Goal: Transaction & Acquisition: Purchase product/service

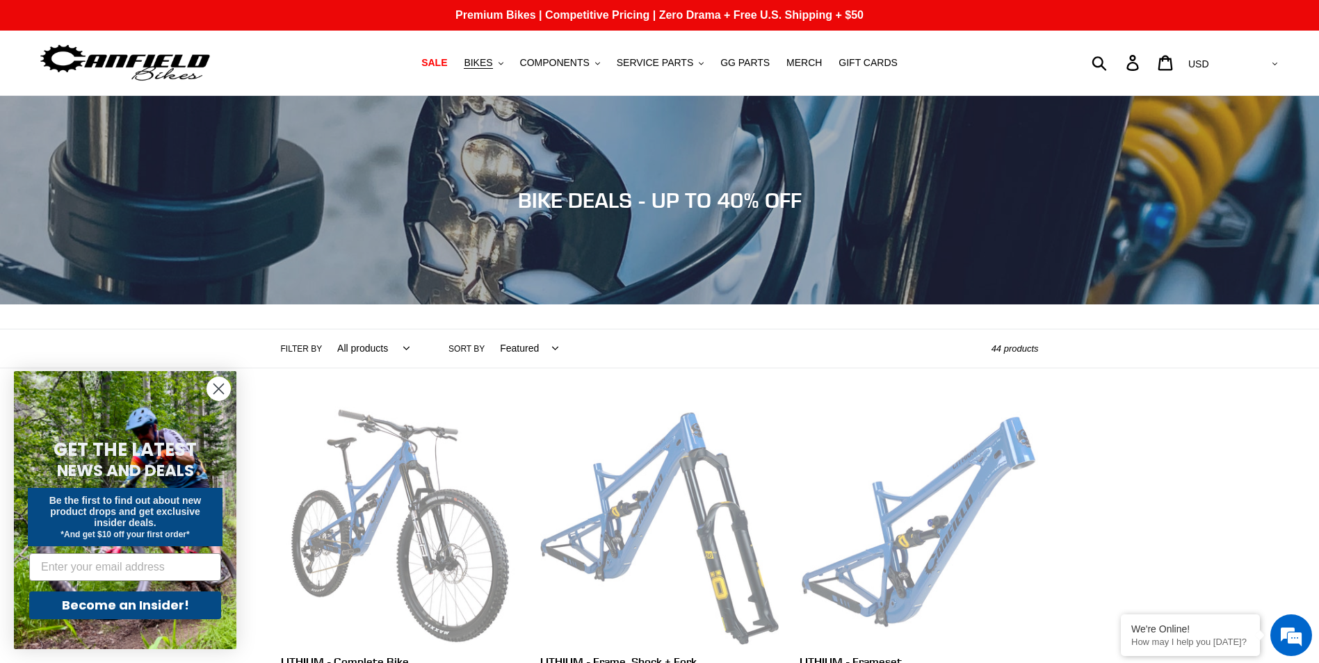
click at [213, 389] on circle "Close dialog" at bounding box center [218, 389] width 23 height 23
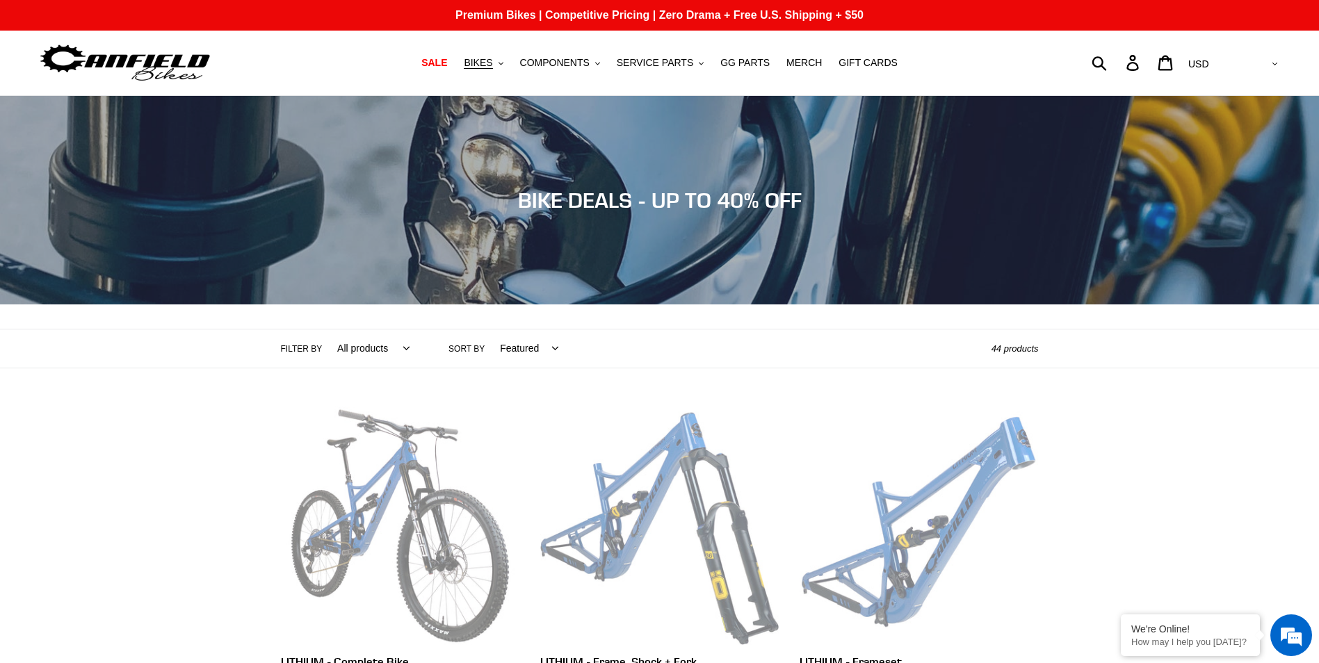
click at [303, 350] on label "Filter by" at bounding box center [302, 349] width 42 height 13
click at [325, 350] on select "All products 275 29er balance BFCM23 BFCM24 CBF DEMO BIKE Downhill Enduro Full …" at bounding box center [370, 349] width 90 height 38
click at [355, 346] on select "All products 275 29er balance BFCM23 BFCM24 CBF DEMO BIKE Downhill Enduro Full …" at bounding box center [370, 349] width 90 height 38
select select "/collections/bikes/full-suspension"
click at [325, 330] on select "All products 275 29er balance BFCM23 BFCM24 CBF DEMO BIKE Downhill Enduro Full …" at bounding box center [370, 349] width 90 height 38
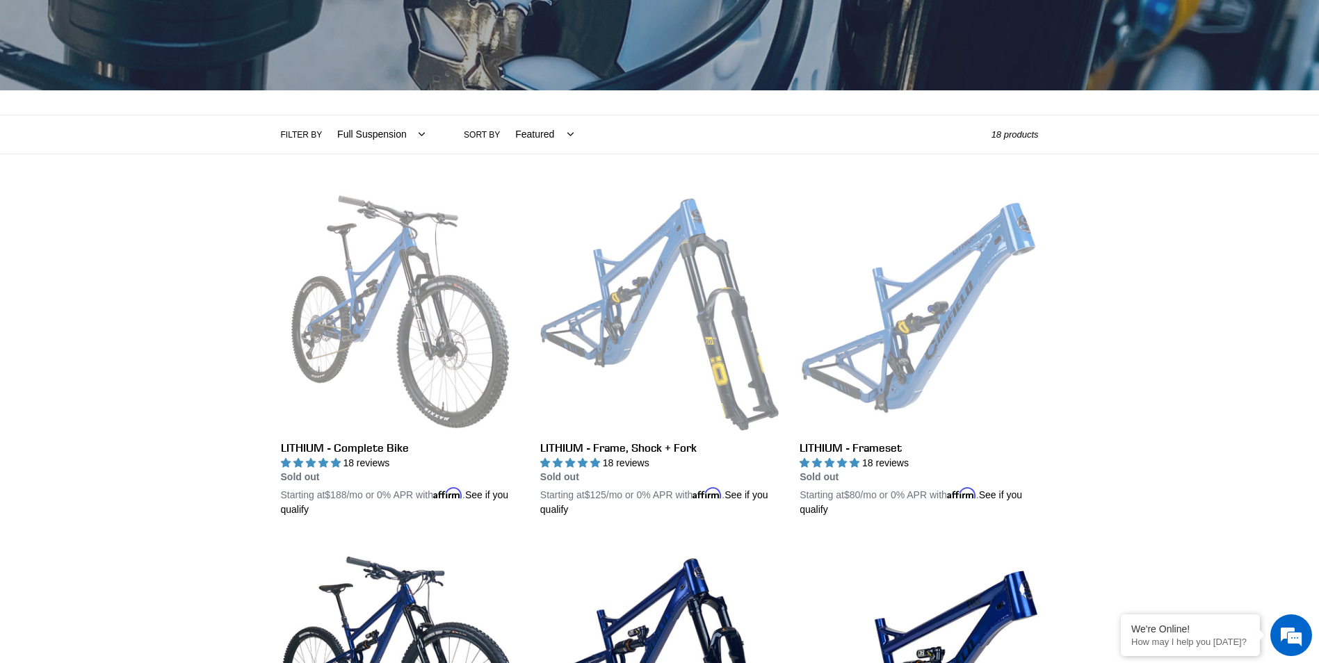
scroll to position [207, 0]
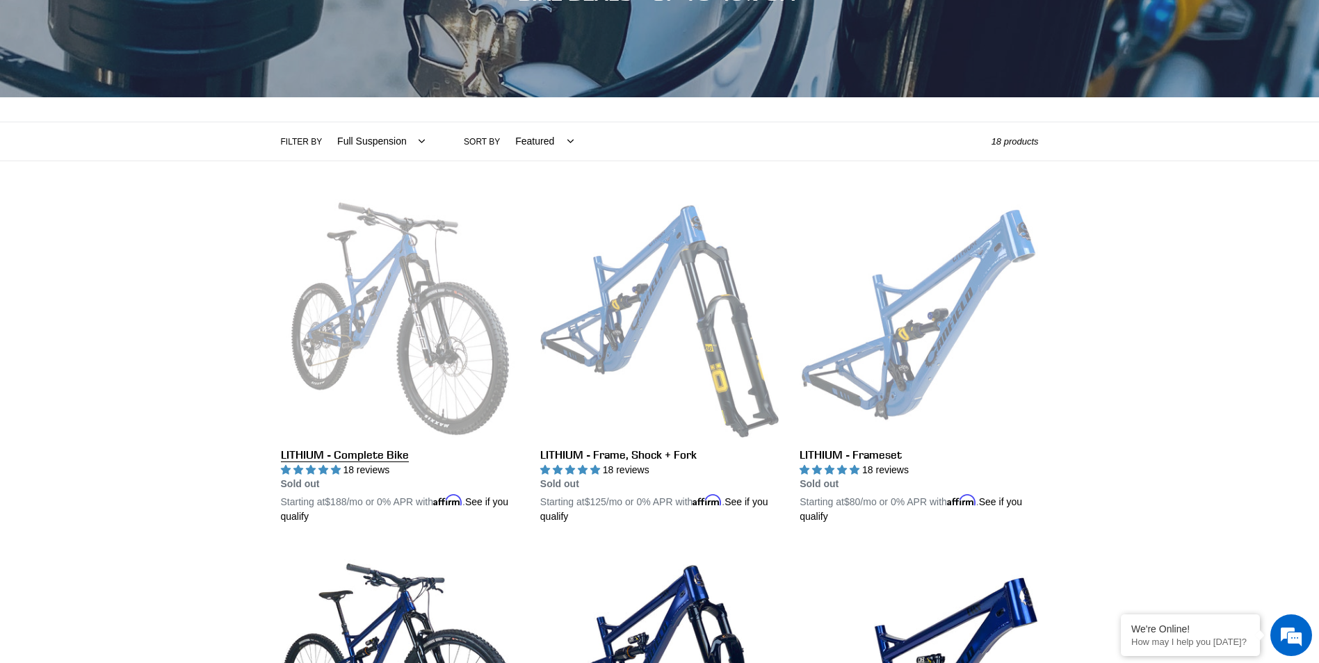
click at [389, 276] on link "LITHIUM - Complete Bike" at bounding box center [400, 362] width 238 height 325
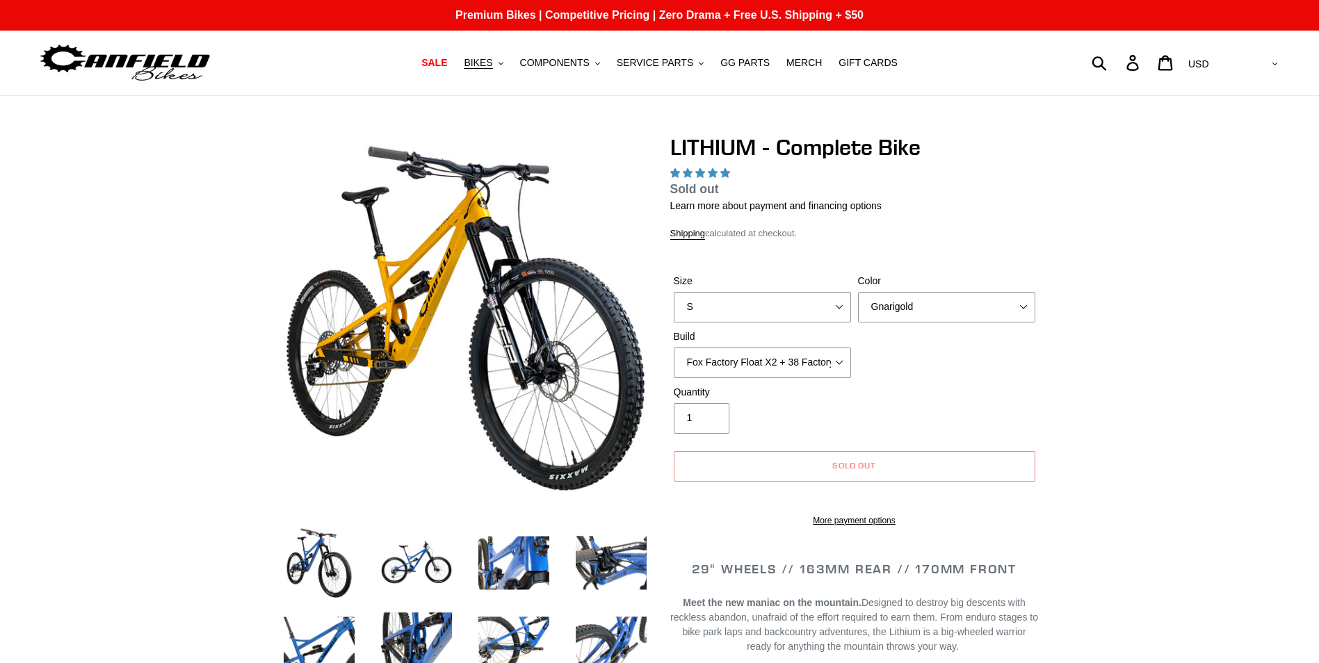
select select "highest-rating"
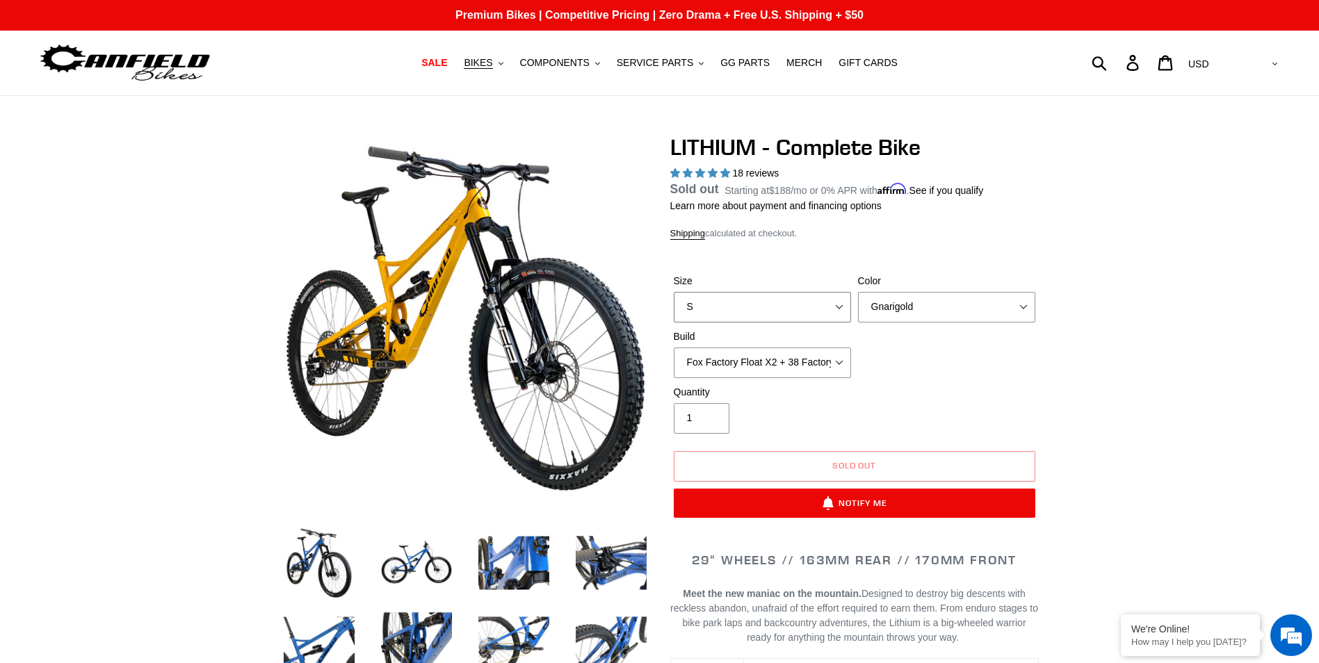
click at [831, 306] on select "S M L XL" at bounding box center [762, 307] width 177 height 31
select select "L"
click at [674, 308] on select "S M L XL" at bounding box center [762, 307] width 177 height 31
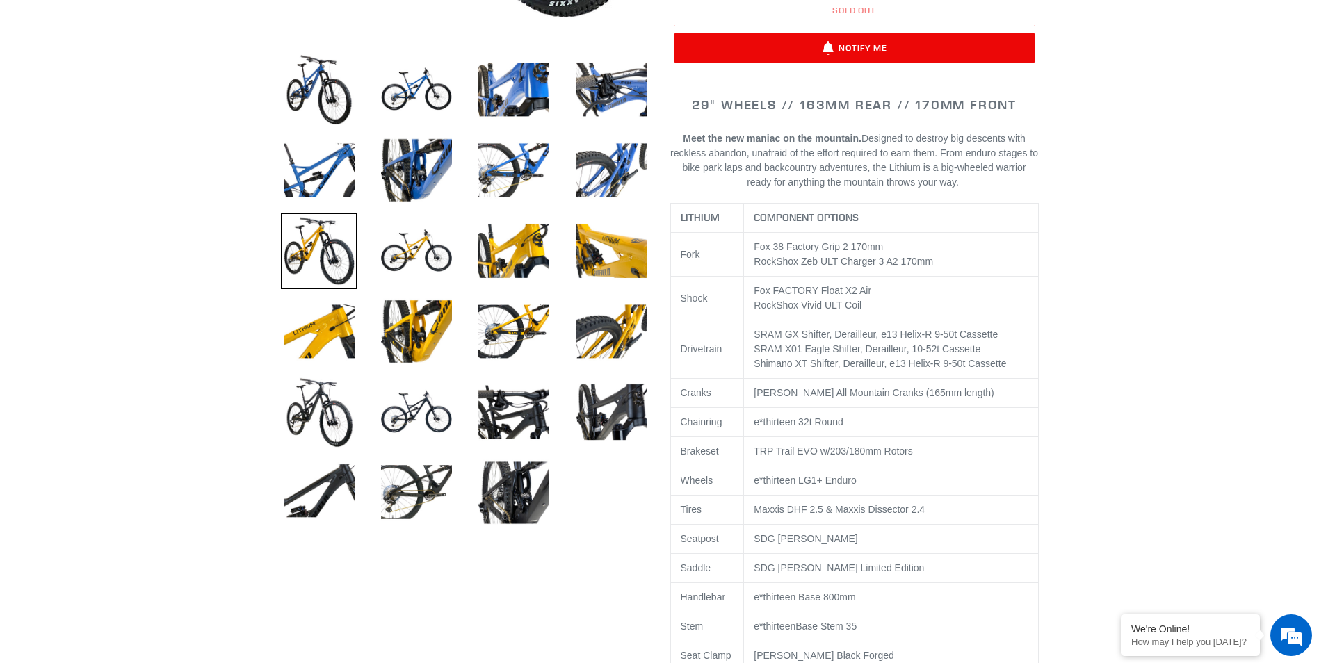
scroll to position [373, 0]
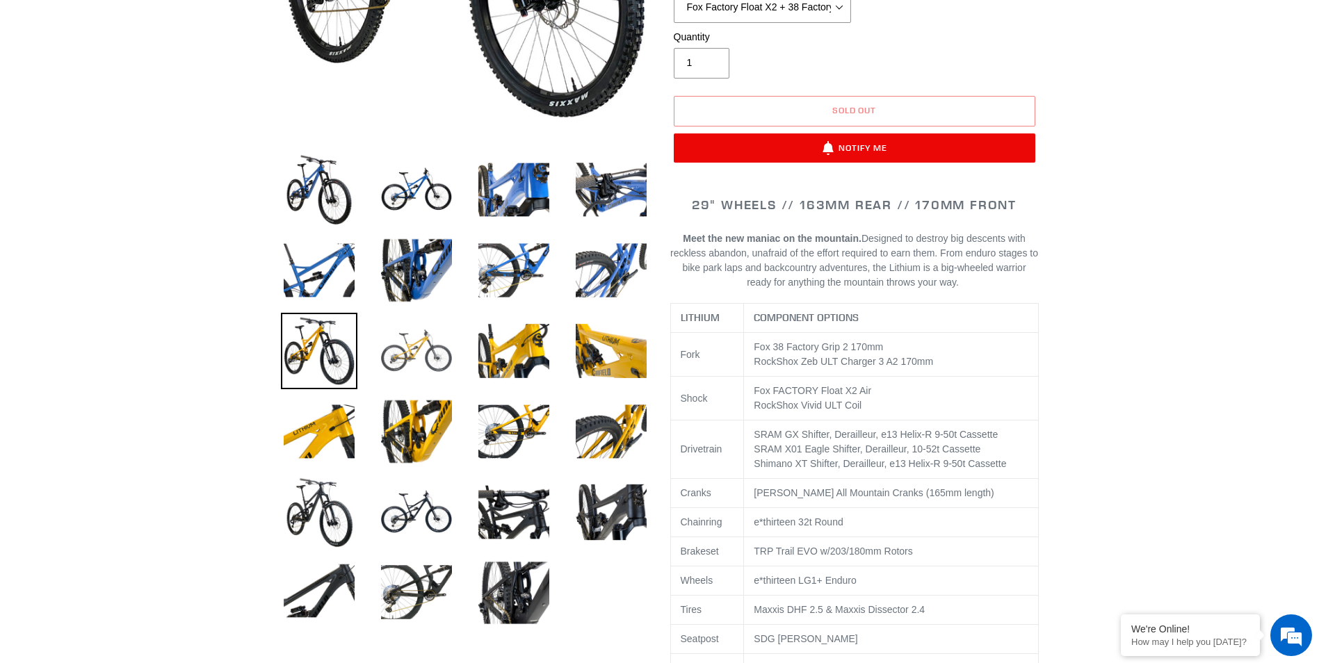
click at [403, 340] on img at bounding box center [416, 351] width 76 height 76
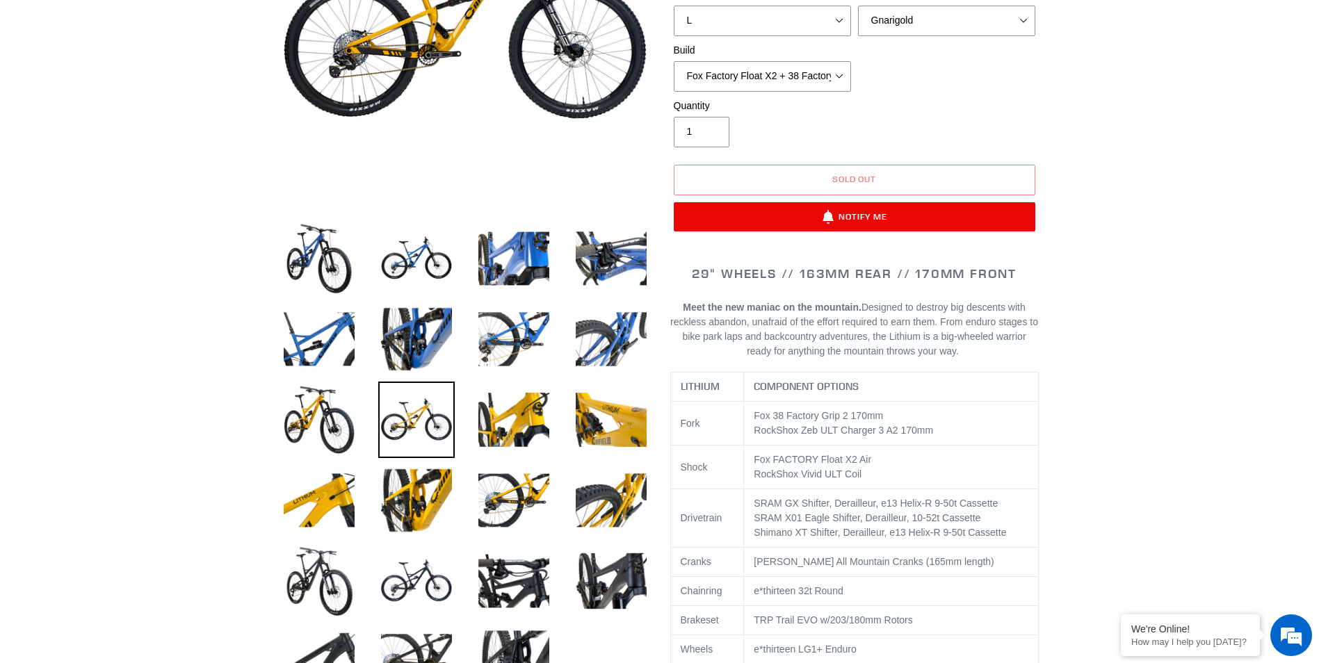
scroll to position [257, 0]
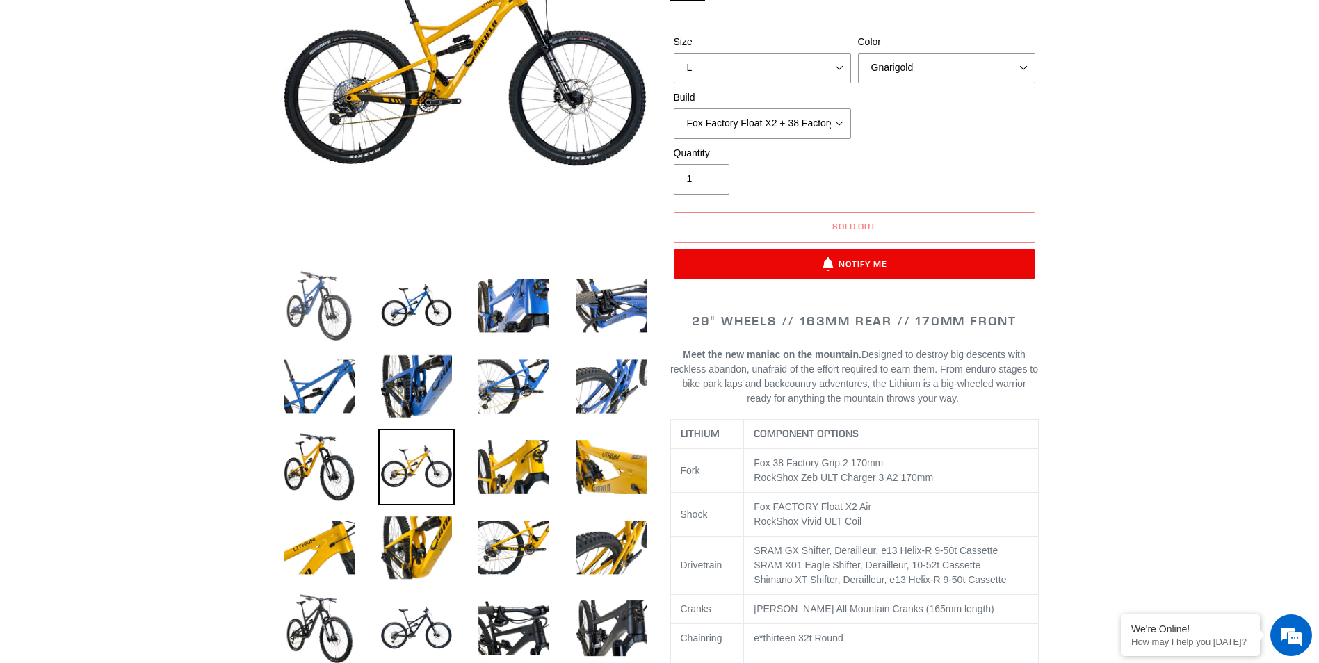
click at [309, 309] on img at bounding box center [319, 306] width 76 height 76
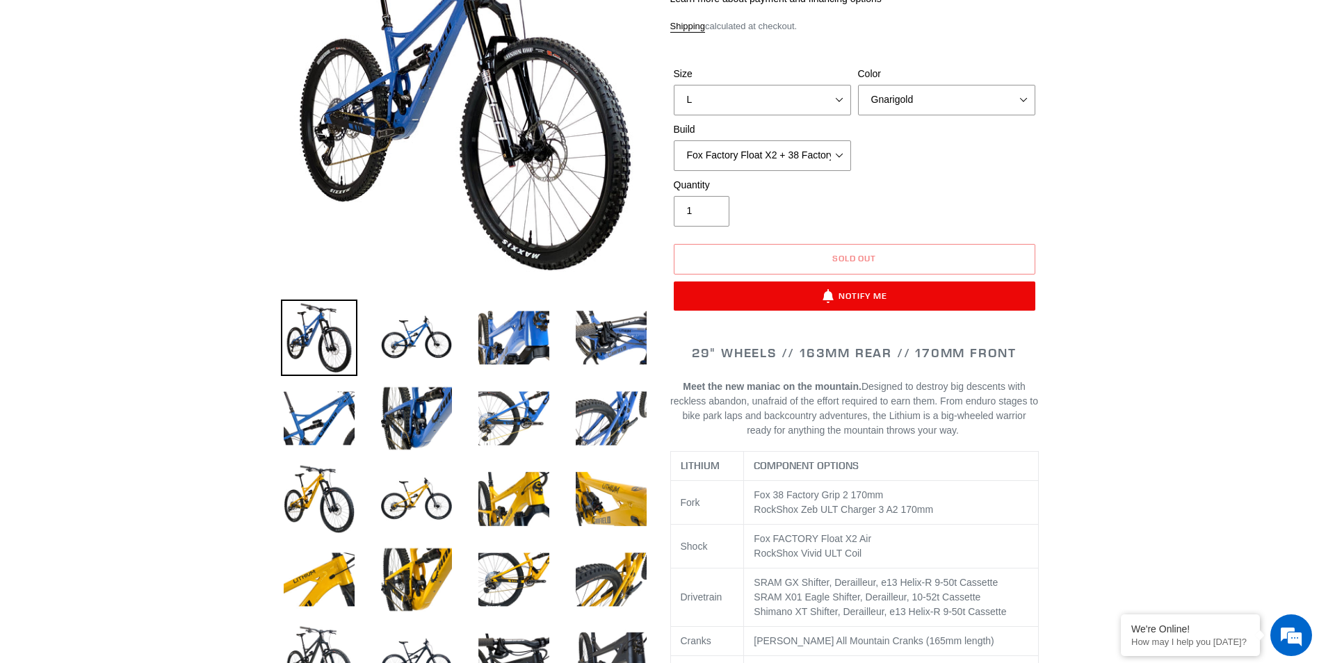
scroll to position [232, 0]
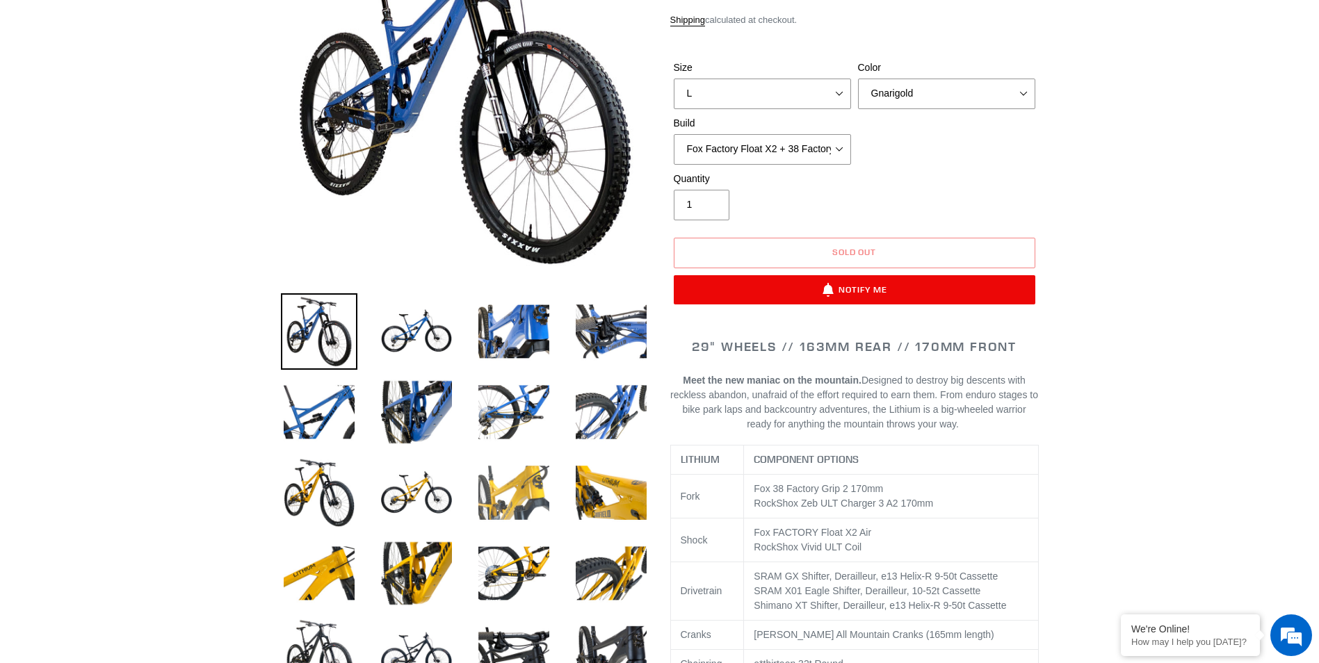
click at [502, 490] on img at bounding box center [514, 493] width 76 height 76
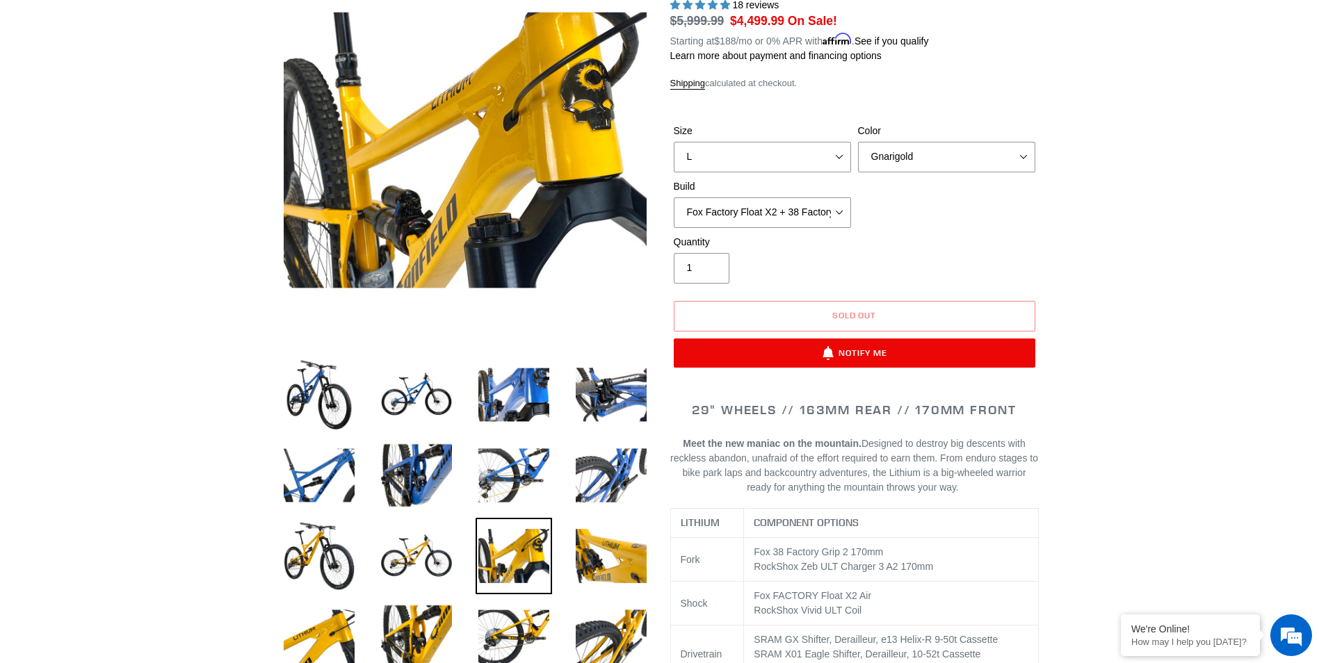
scroll to position [116, 0]
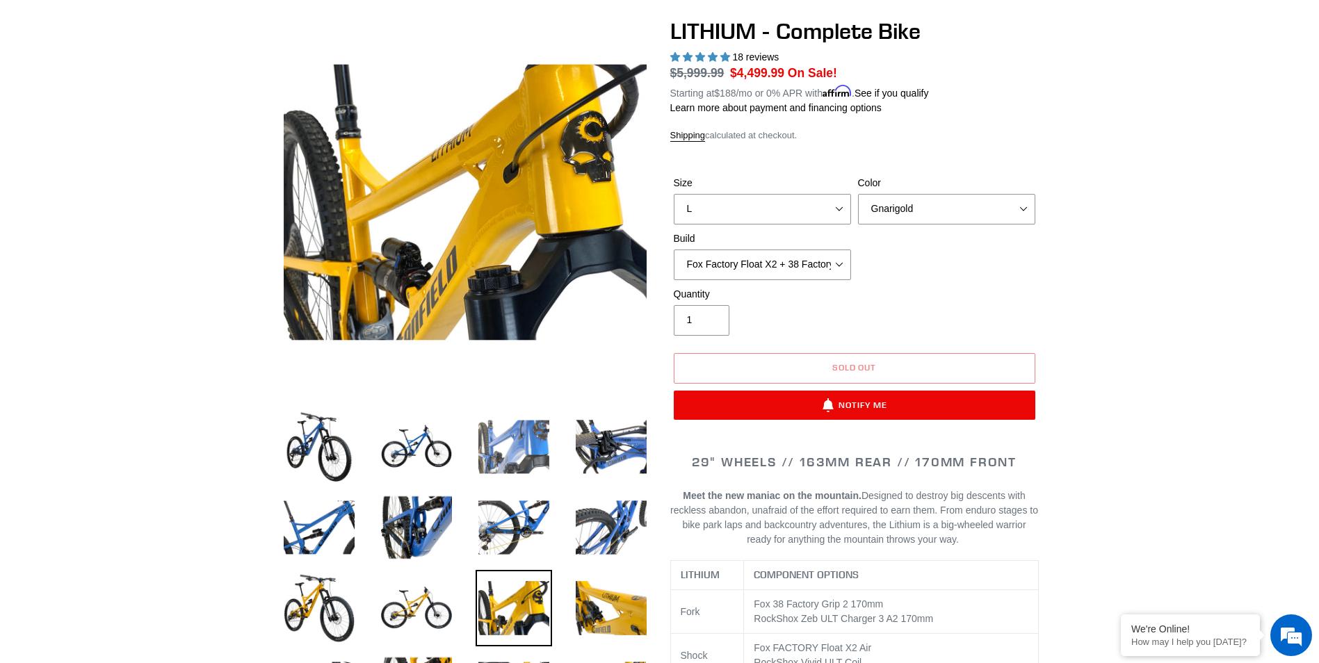
click at [508, 437] on img at bounding box center [514, 447] width 76 height 76
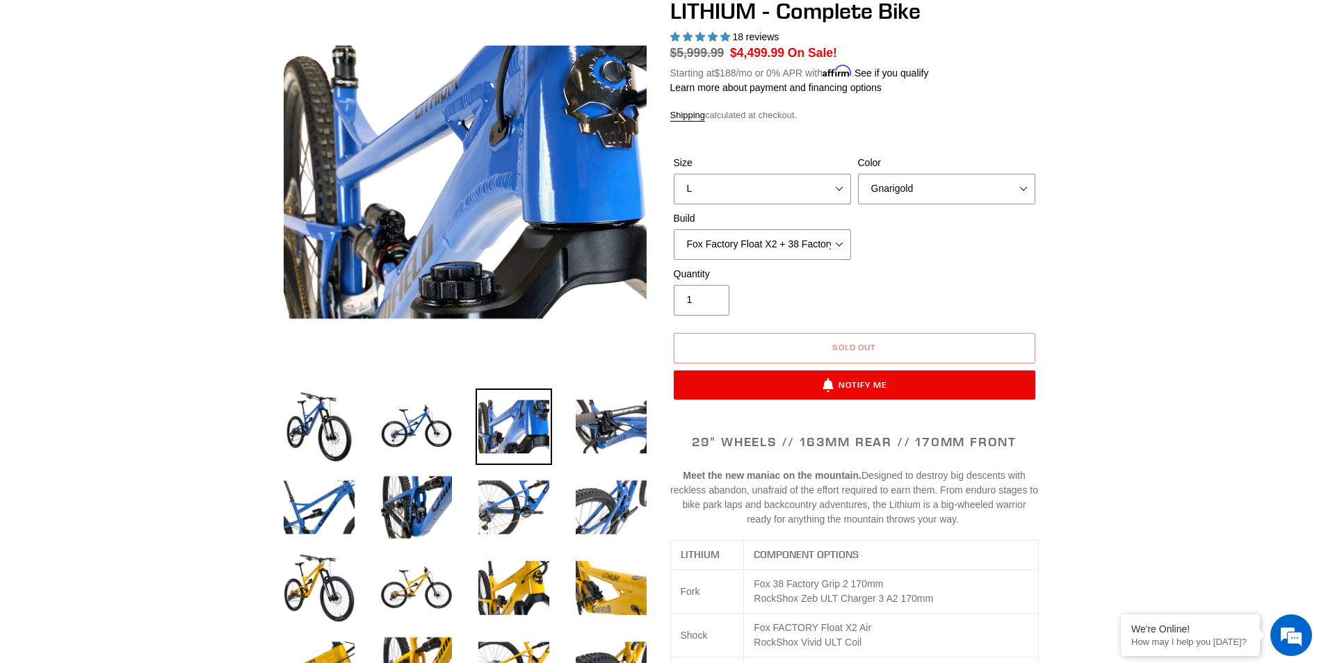
scroll to position [232, 0]
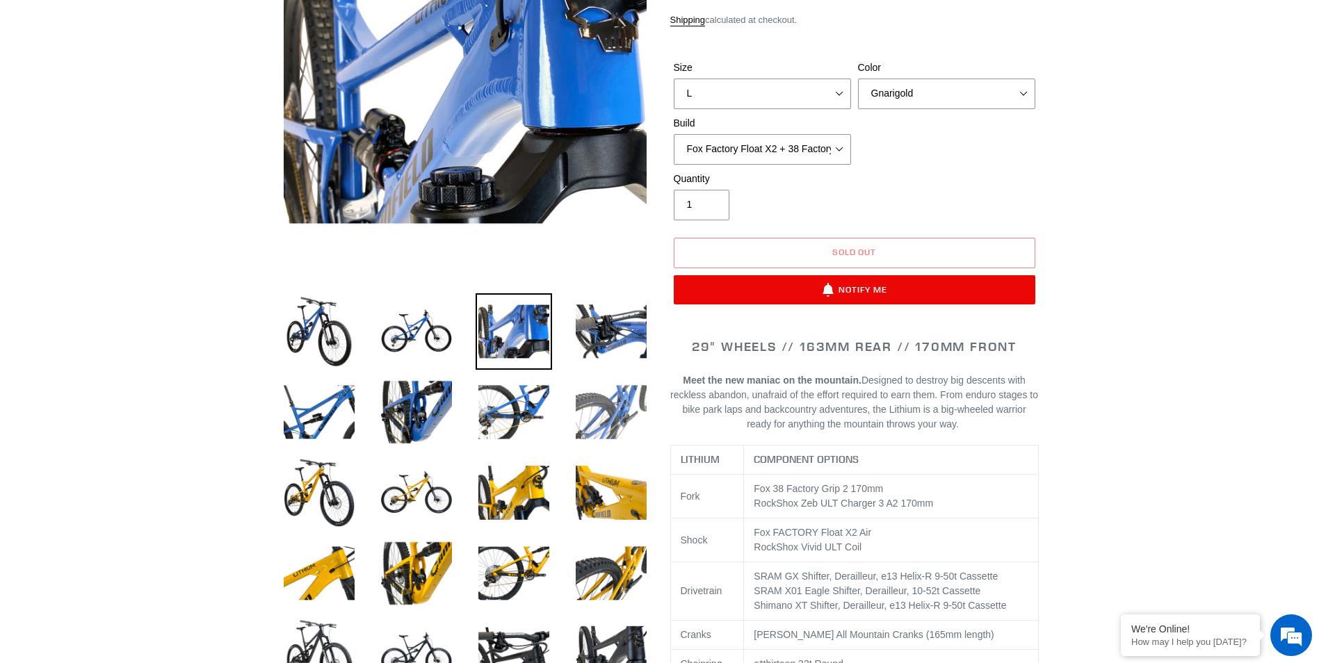
click at [621, 405] on img at bounding box center [611, 412] width 76 height 76
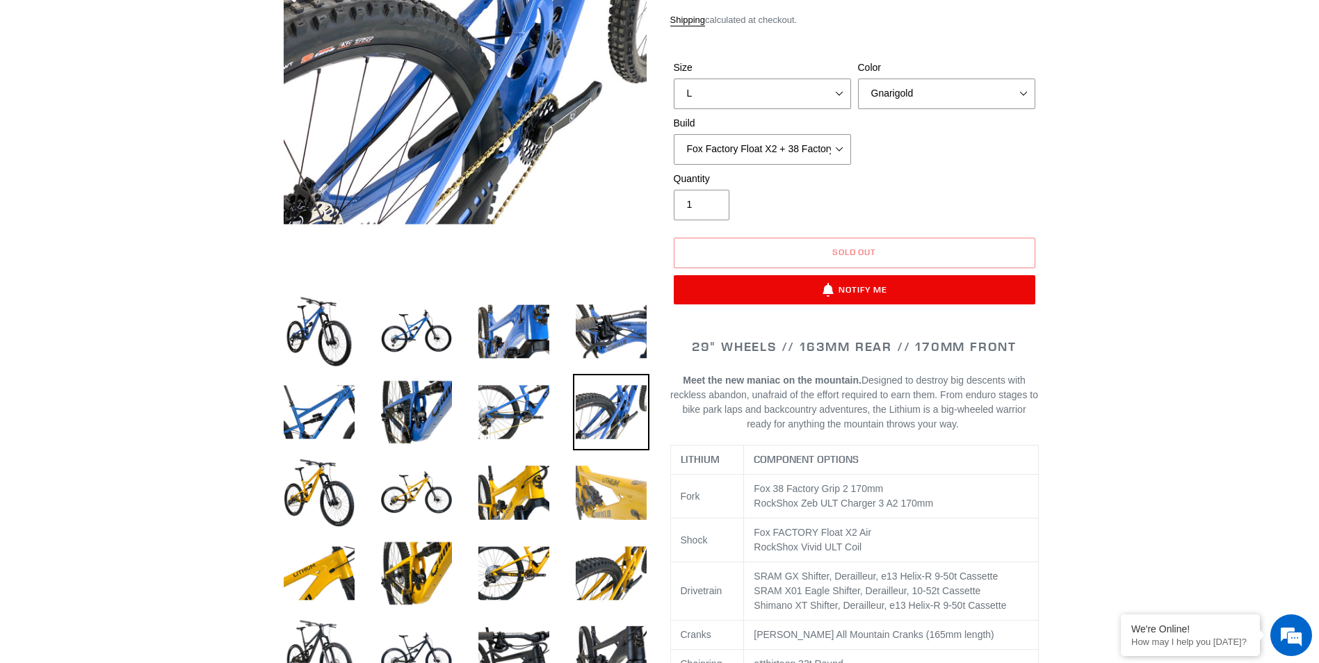
click at [611, 509] on img at bounding box center [611, 493] width 76 height 76
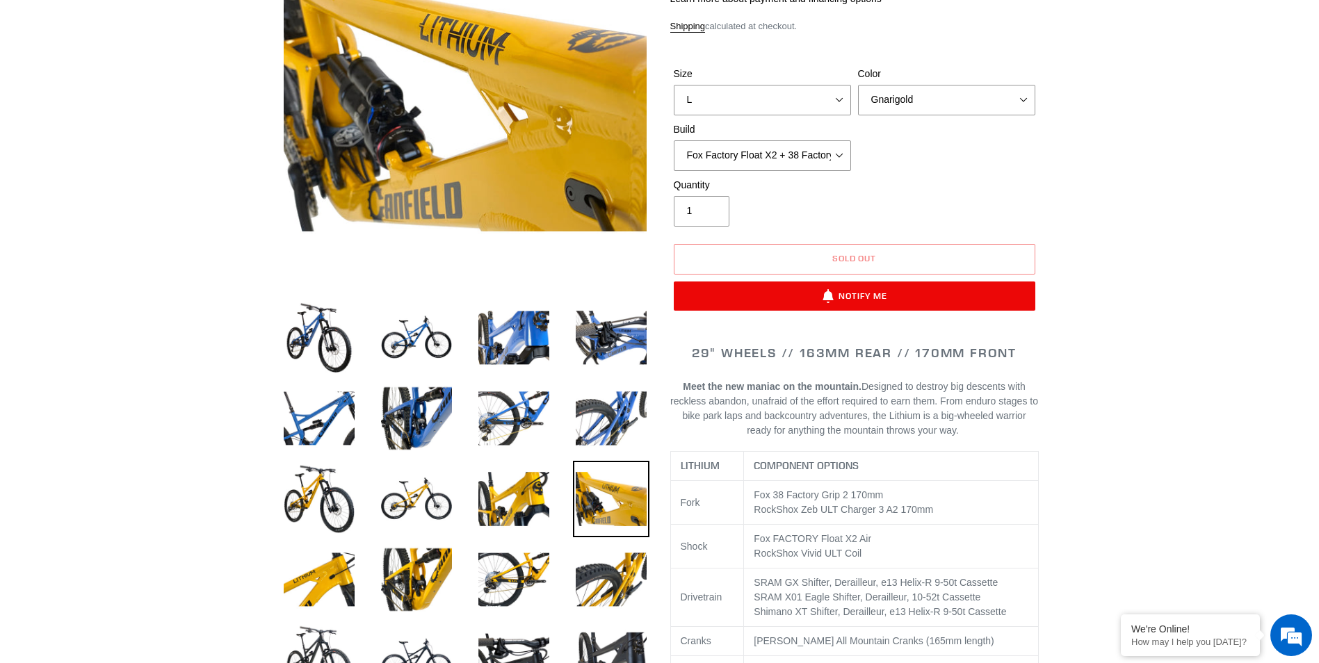
scroll to position [0, 0]
